Goal: Use online tool/utility

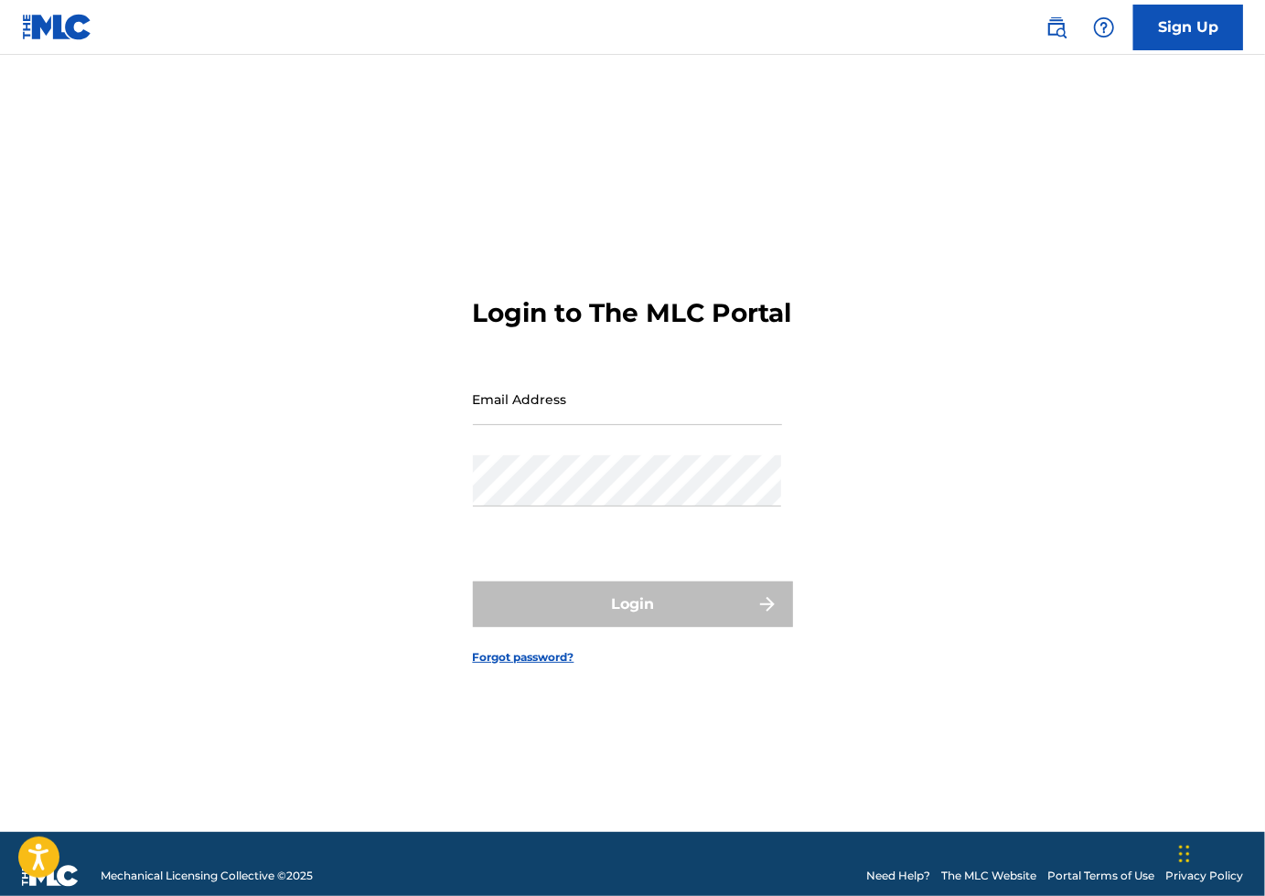
click at [535, 403] on input "Email Address" at bounding box center [627, 399] width 309 height 52
type input "[EMAIL_ADDRESS][DOMAIN_NAME]"
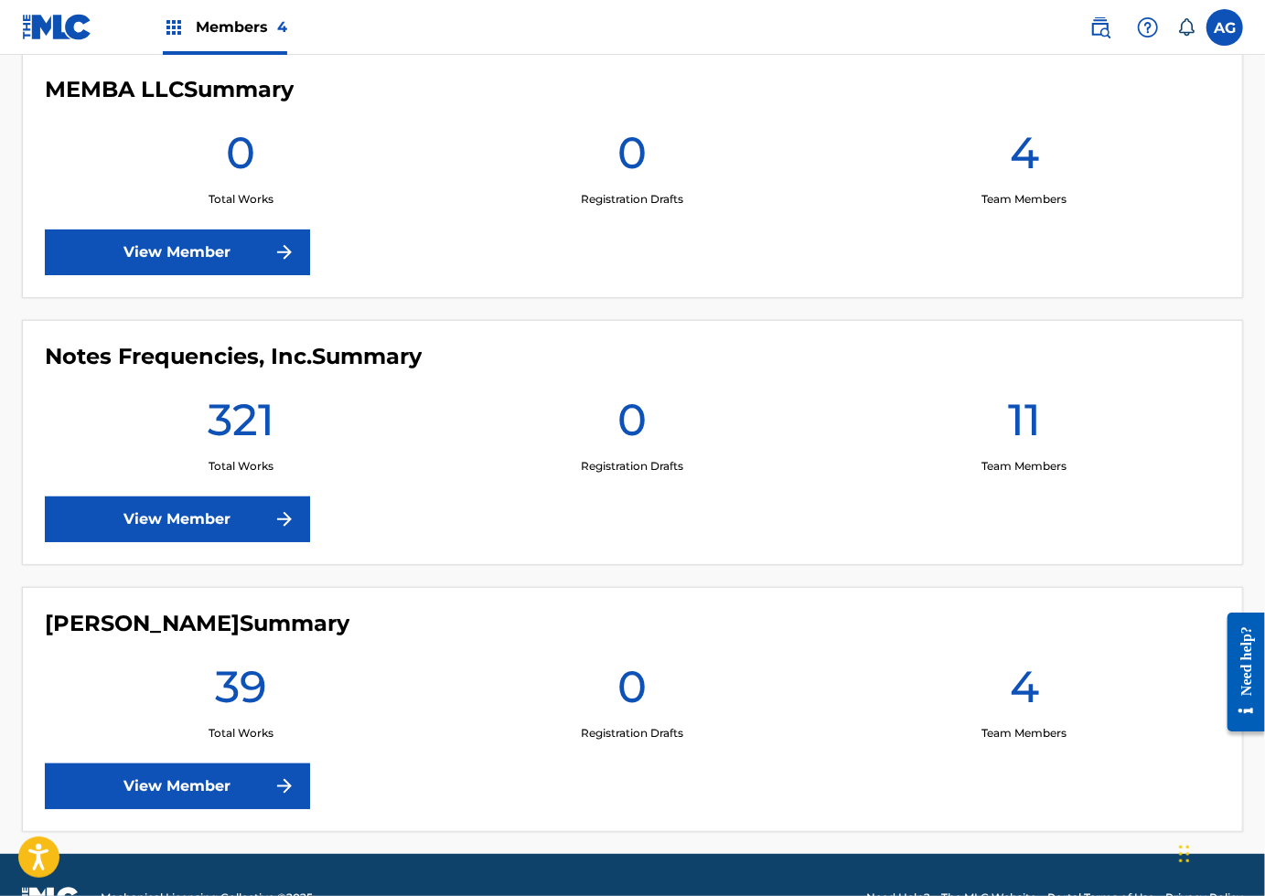
scroll to position [841, 0]
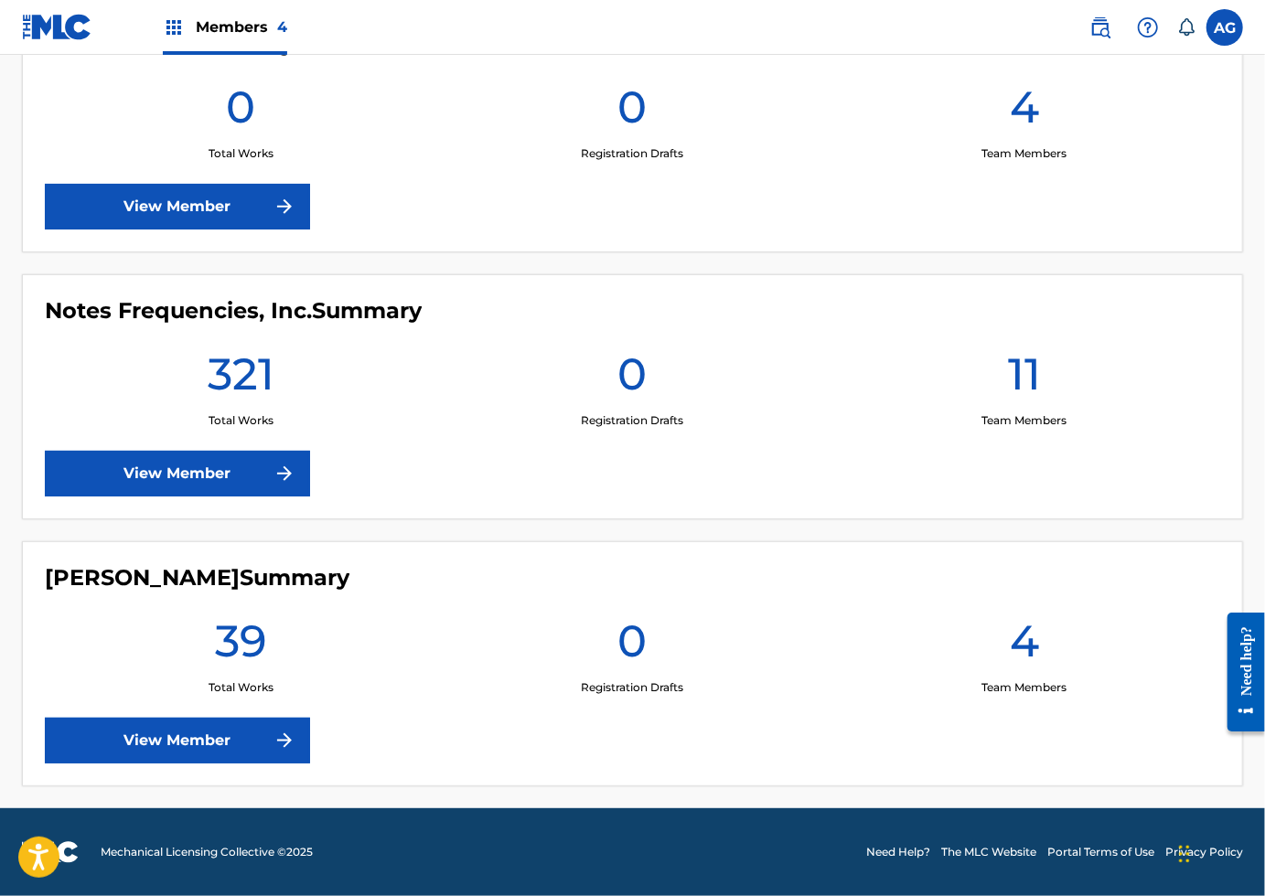
click at [195, 475] on link "View Member" at bounding box center [177, 474] width 265 height 46
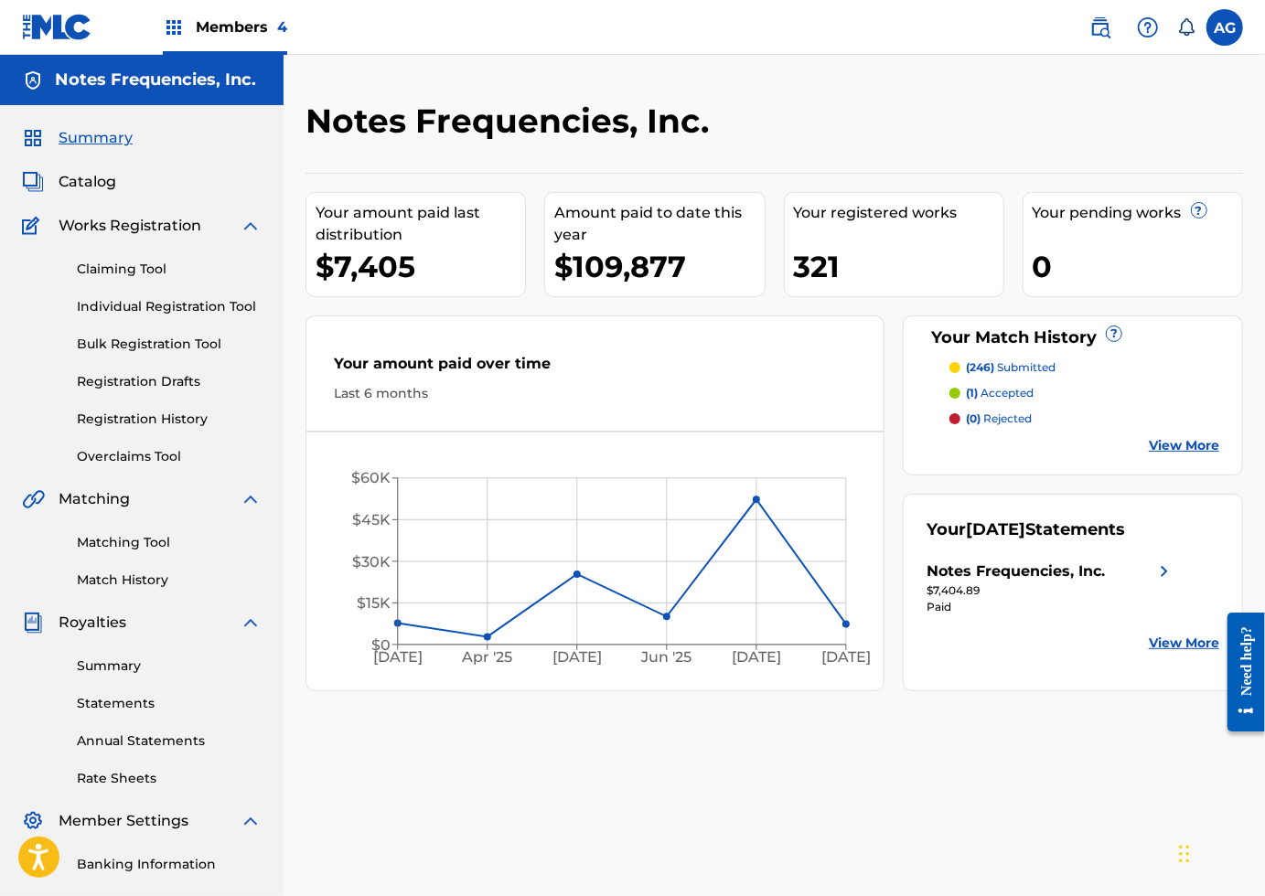
click at [287, 427] on div "Notes Frequencies, Inc. Your amount paid last distribution $7,405 Amount paid t…" at bounding box center [774, 574] width 981 height 946
click at [129, 539] on link "Matching Tool" at bounding box center [169, 542] width 185 height 19
